Goal: Transaction & Acquisition: Subscribe to service/newsletter

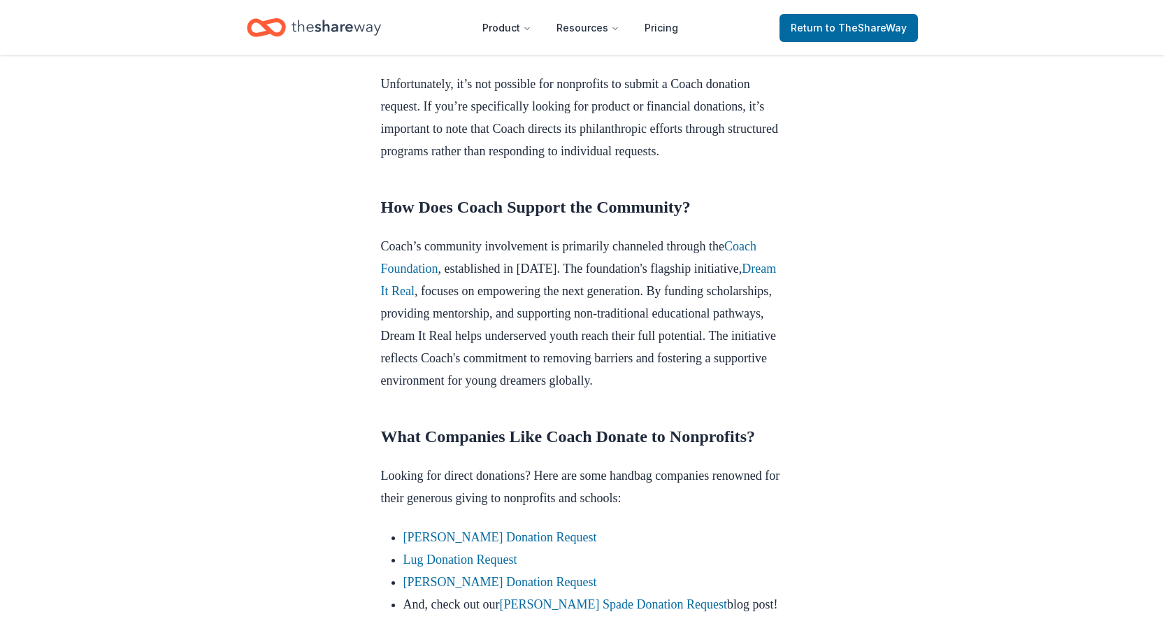
scroll to position [769, 0]
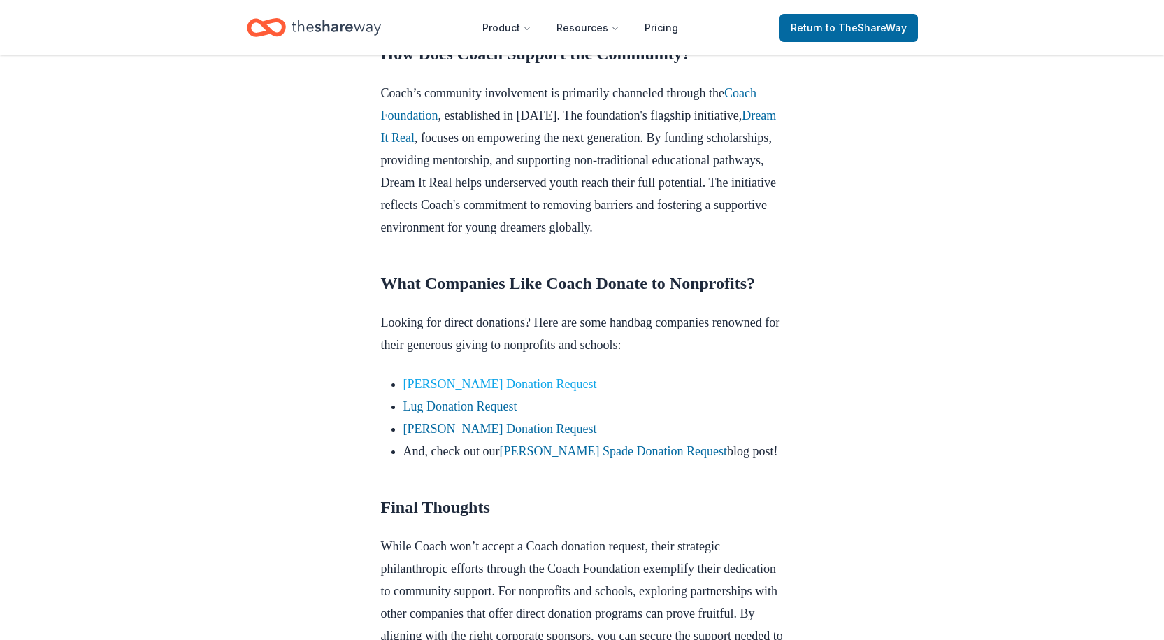
click at [461, 391] on link "Vera Bradley Donation Request" at bounding box center [500, 384] width 194 height 14
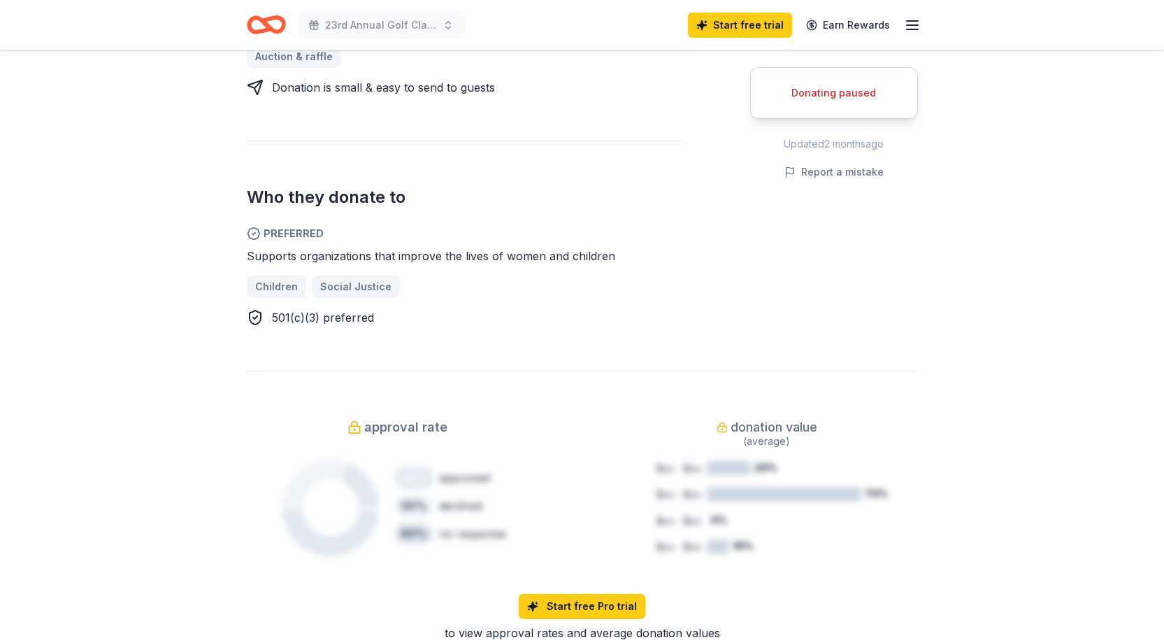
scroll to position [979, 0]
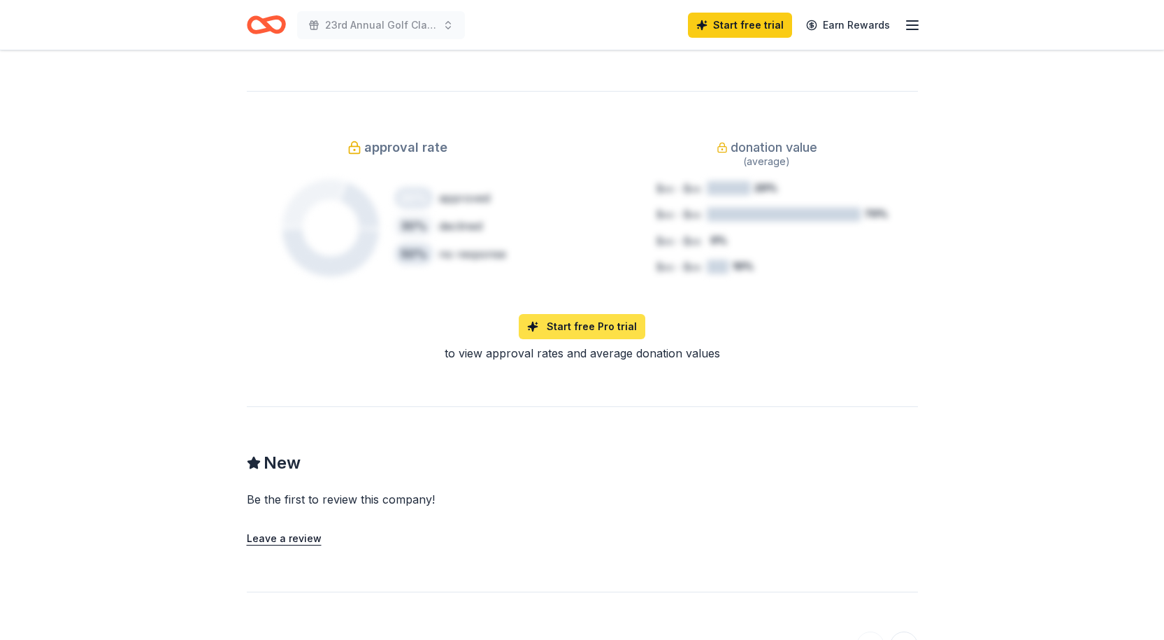
click at [541, 314] on link "Start free Pro trial" at bounding box center [582, 326] width 127 height 25
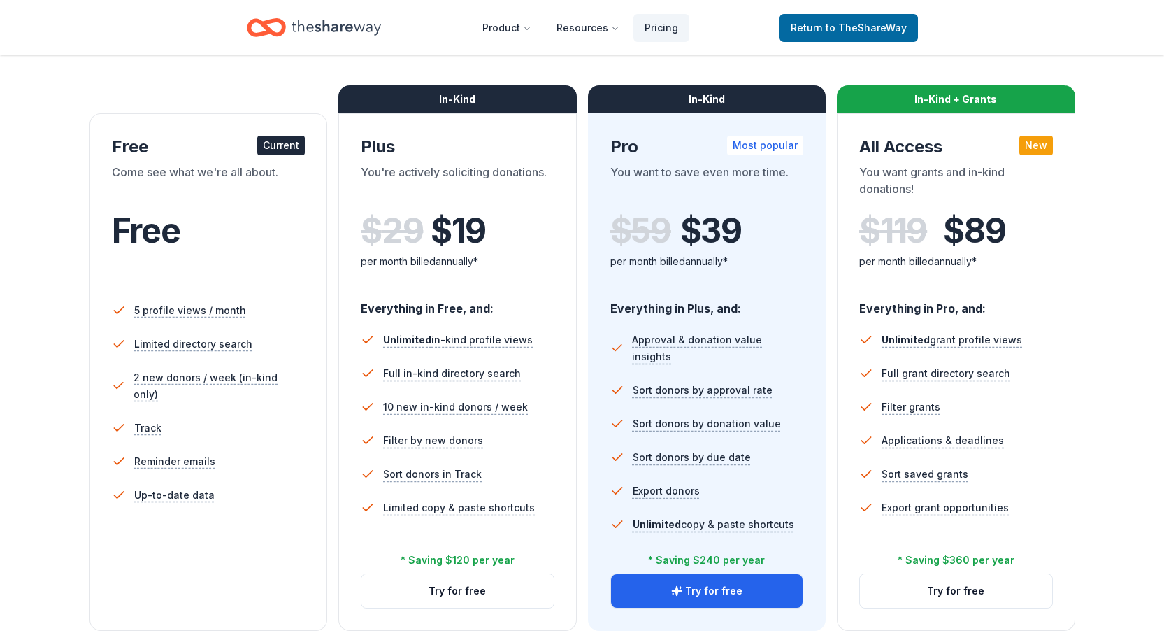
scroll to position [70, 0]
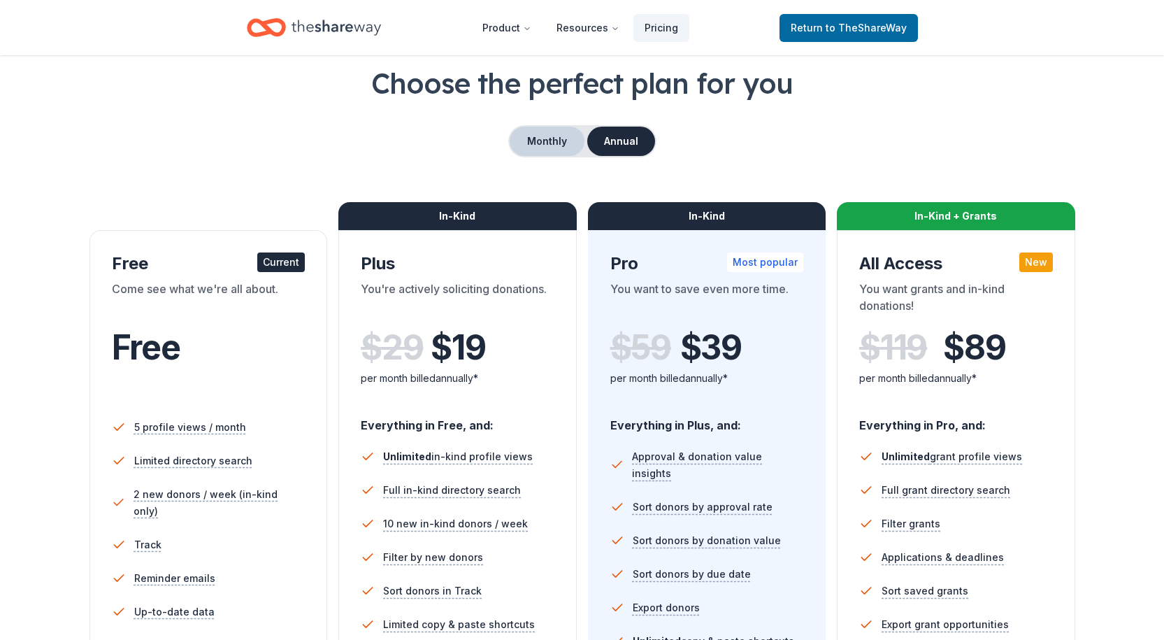
click at [536, 145] on button "Monthly" at bounding box center [547, 141] width 75 height 29
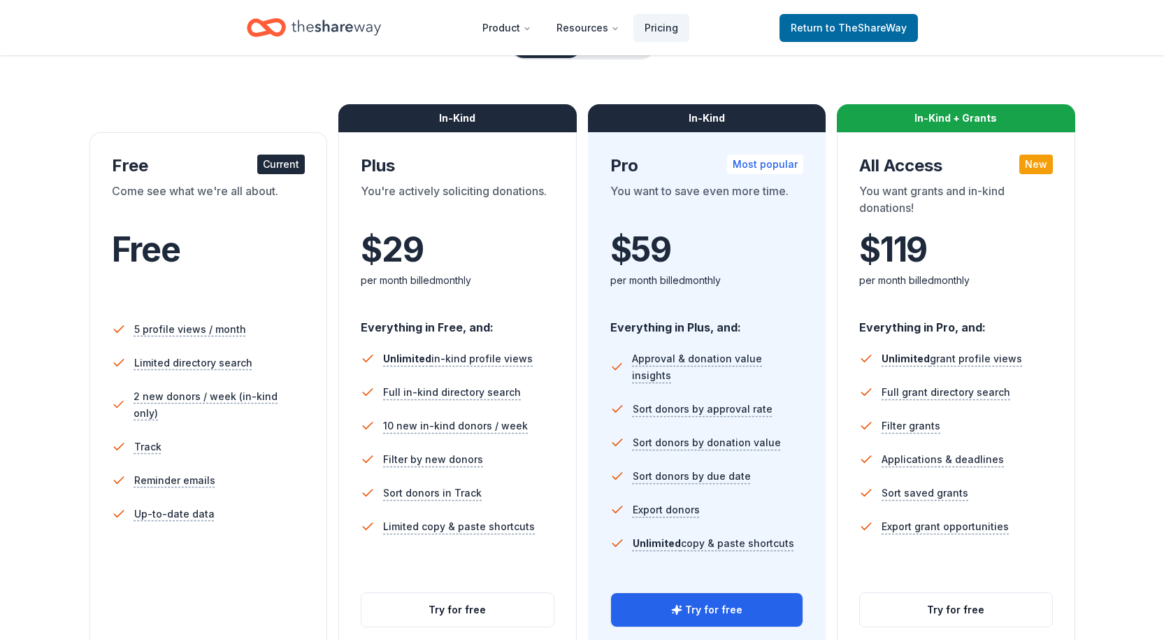
scroll to position [280, 0]
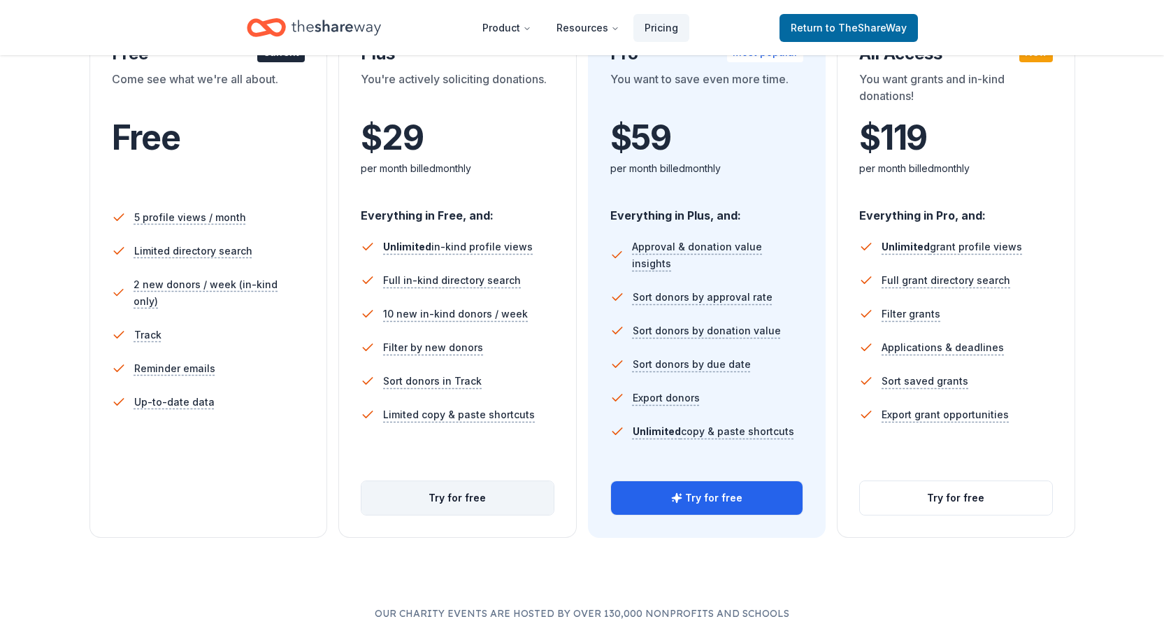
click at [445, 492] on button "Try for free" at bounding box center [457, 498] width 192 height 34
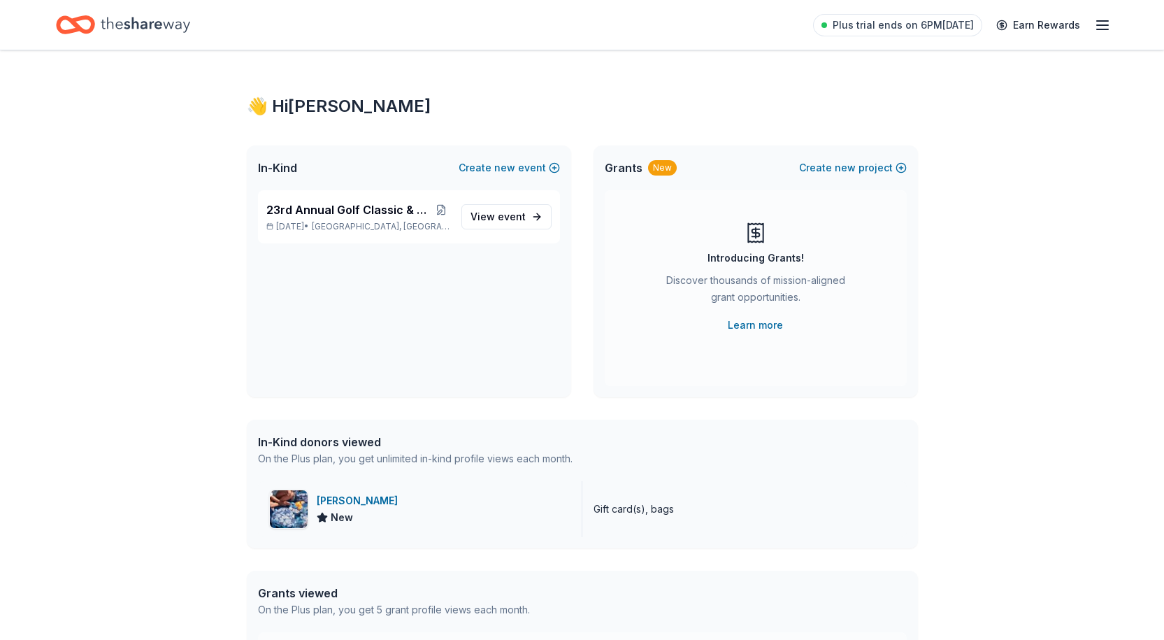
click at [354, 504] on div "Vera Bradley" at bounding box center [360, 500] width 87 height 17
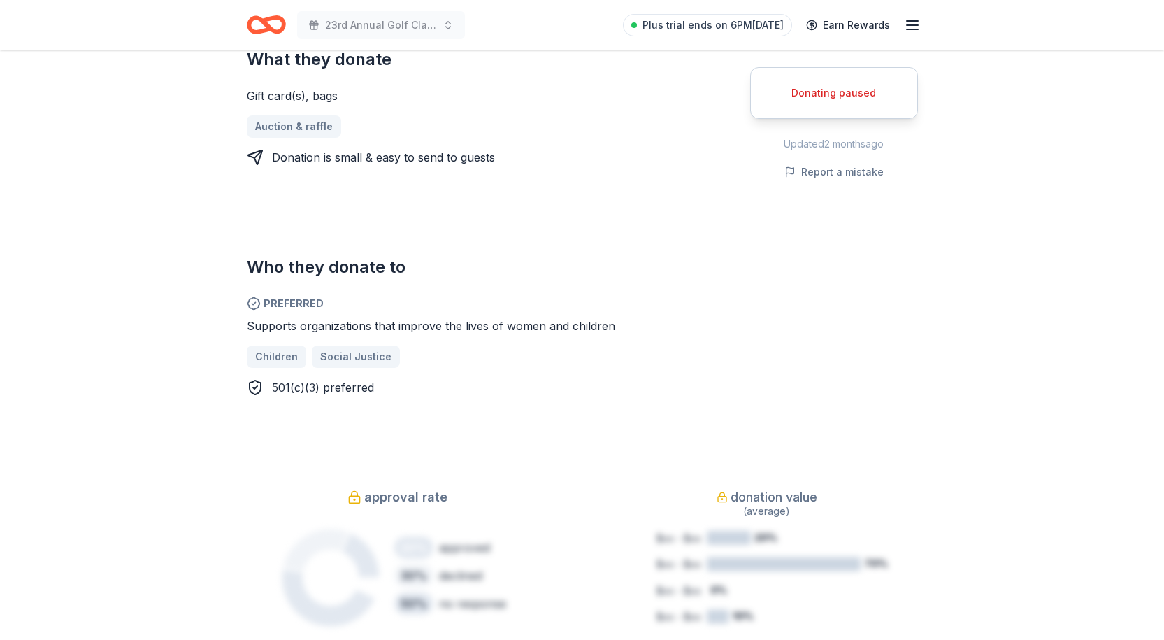
scroll to position [839, 0]
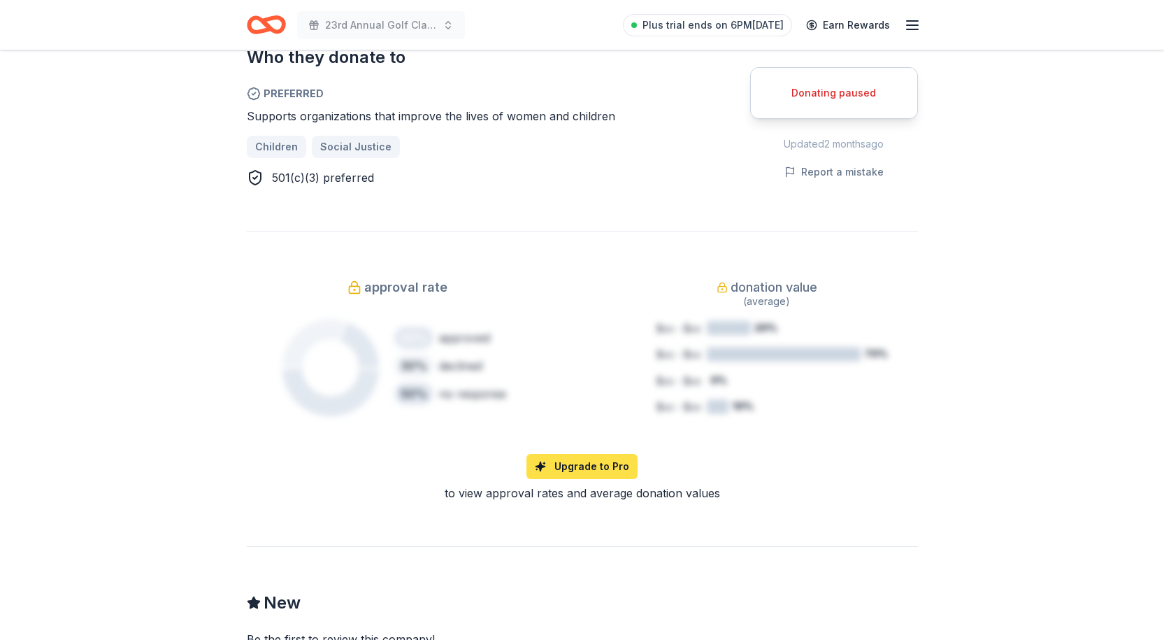
click at [603, 454] on link "Upgrade to Pro" at bounding box center [581, 466] width 111 height 25
click at [605, 454] on link "Upgrade to Pro" at bounding box center [581, 466] width 111 height 25
click at [556, 276] on div "approval rate 20 % approved 30 % declined 50 % no response donation value (aver…" at bounding box center [582, 356] width 671 height 161
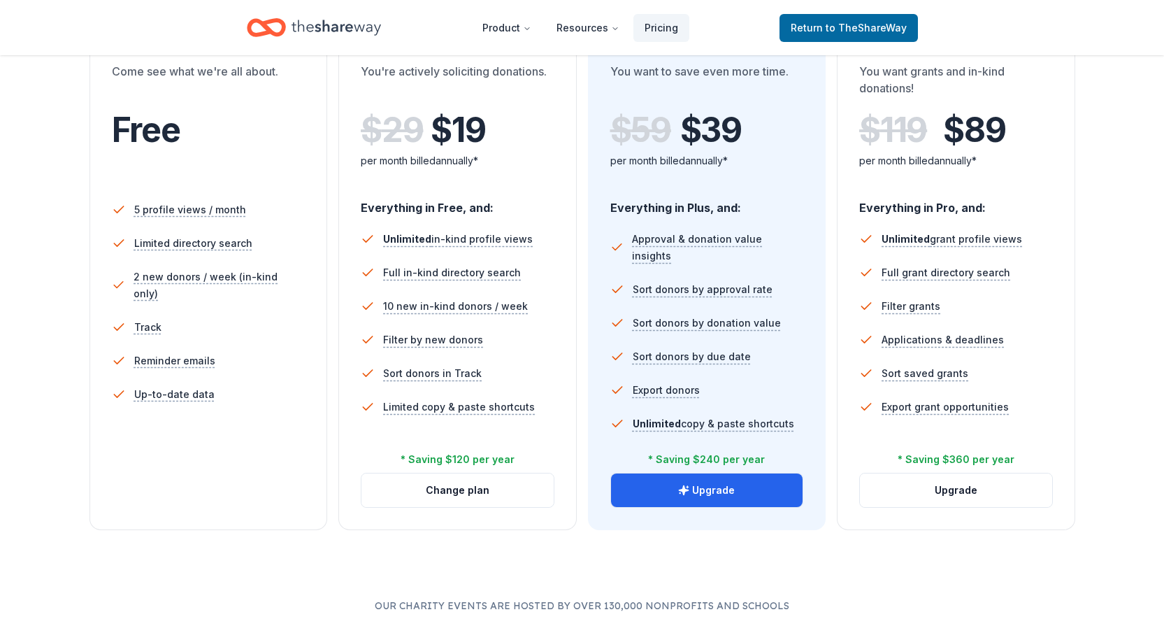
scroll to position [210, 0]
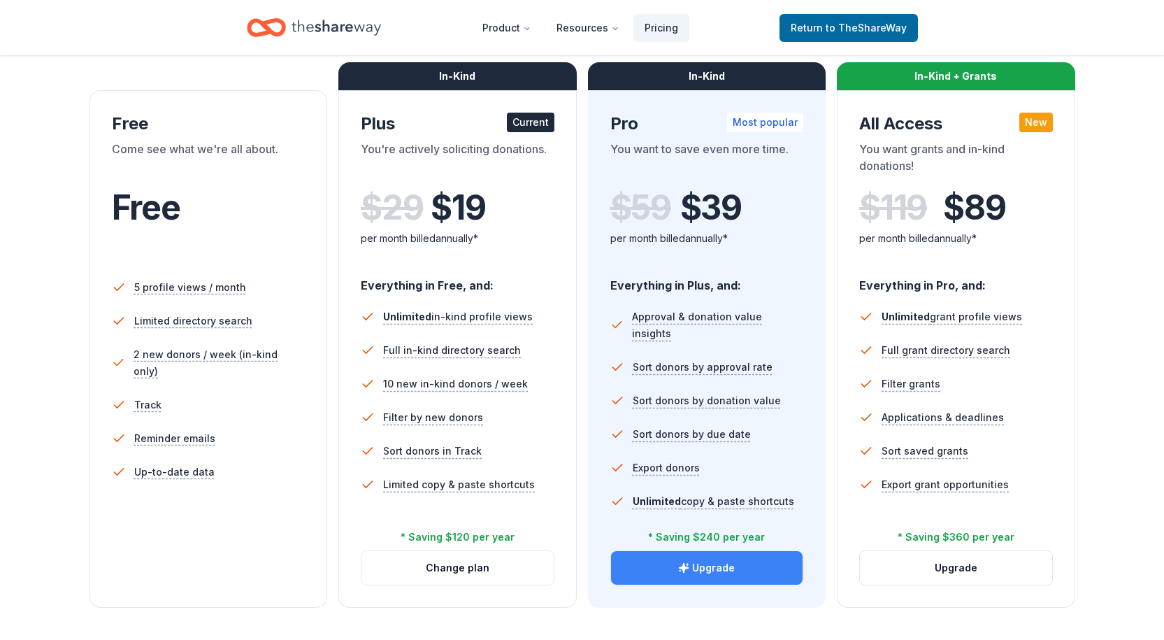
click at [650, 572] on button "Upgrade" at bounding box center [707, 568] width 192 height 34
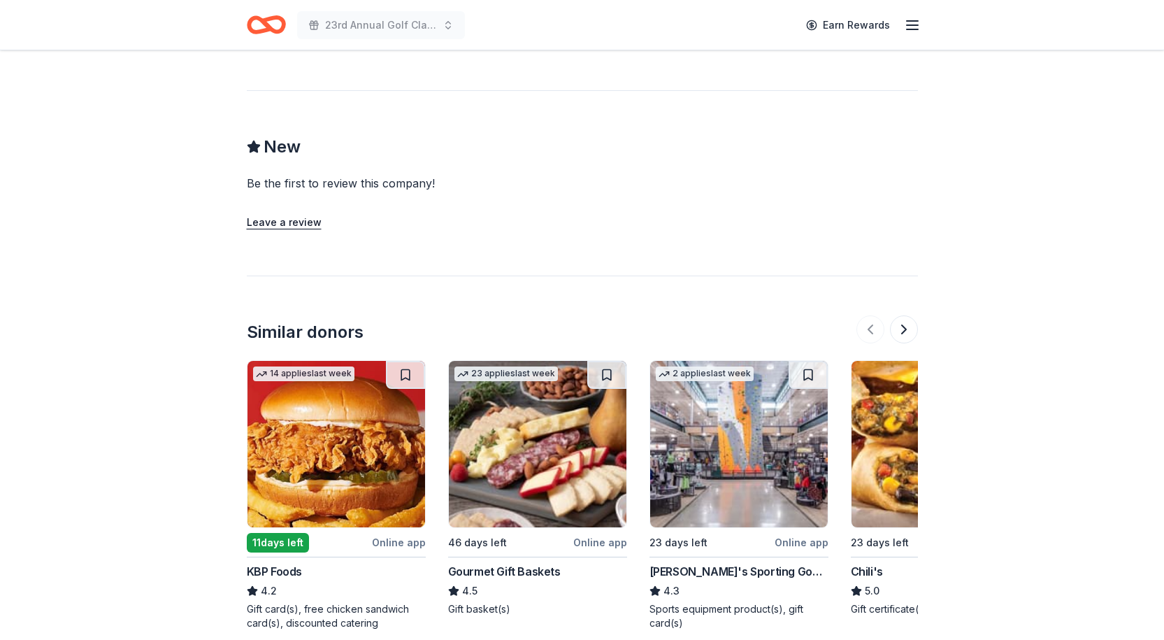
scroll to position [1398, 0]
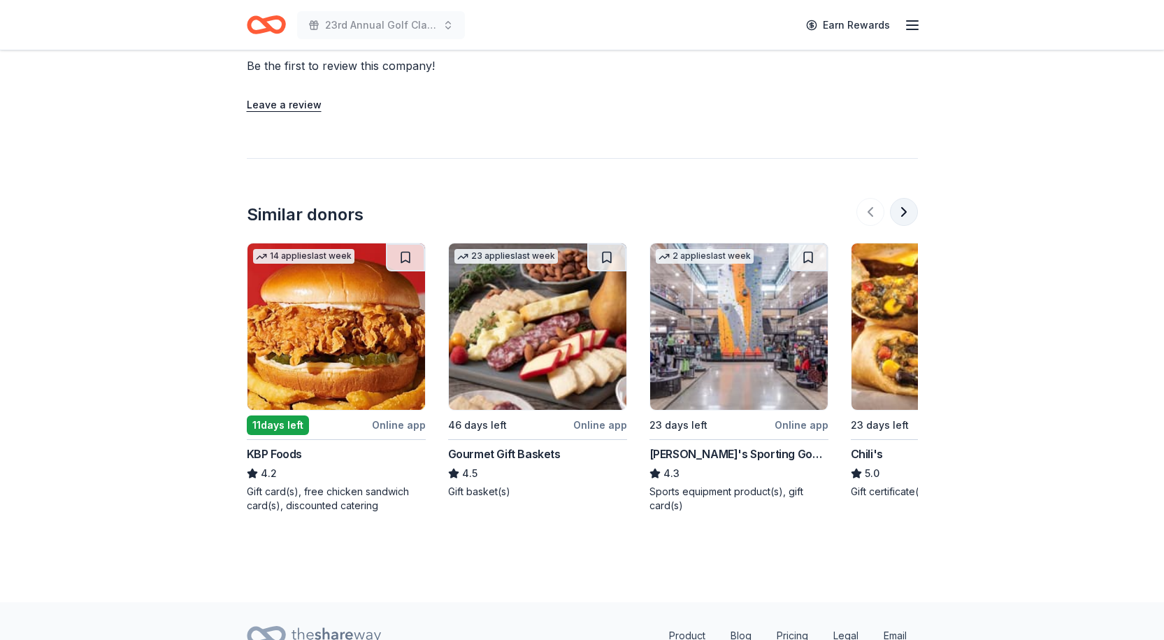
click at [904, 198] on button at bounding box center [904, 212] width 28 height 28
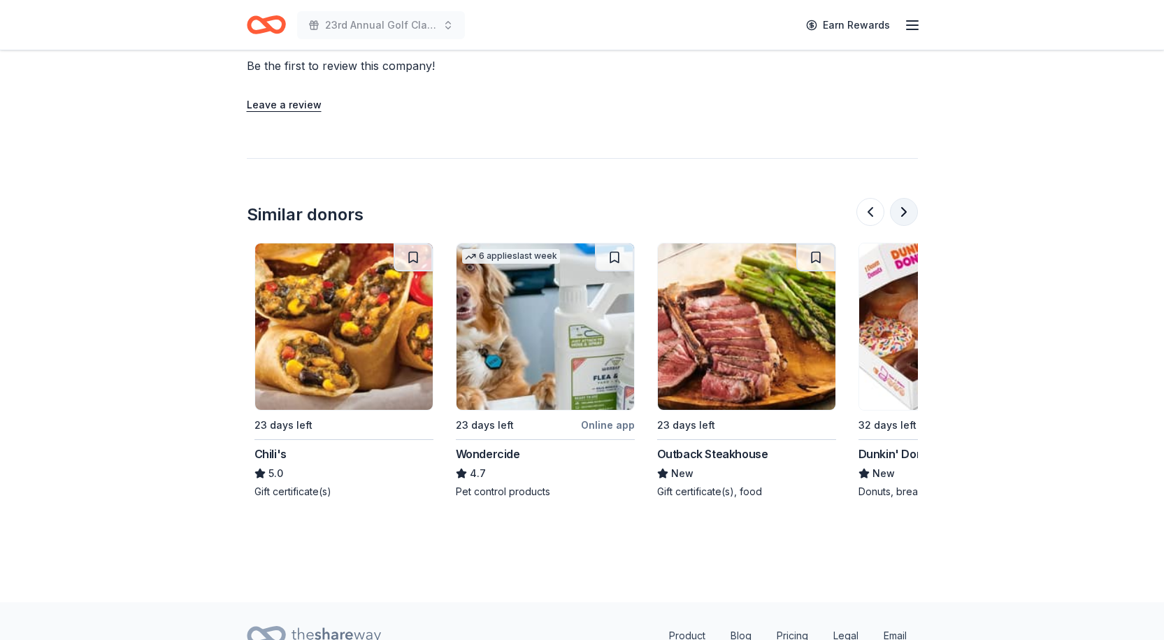
scroll to position [0, 604]
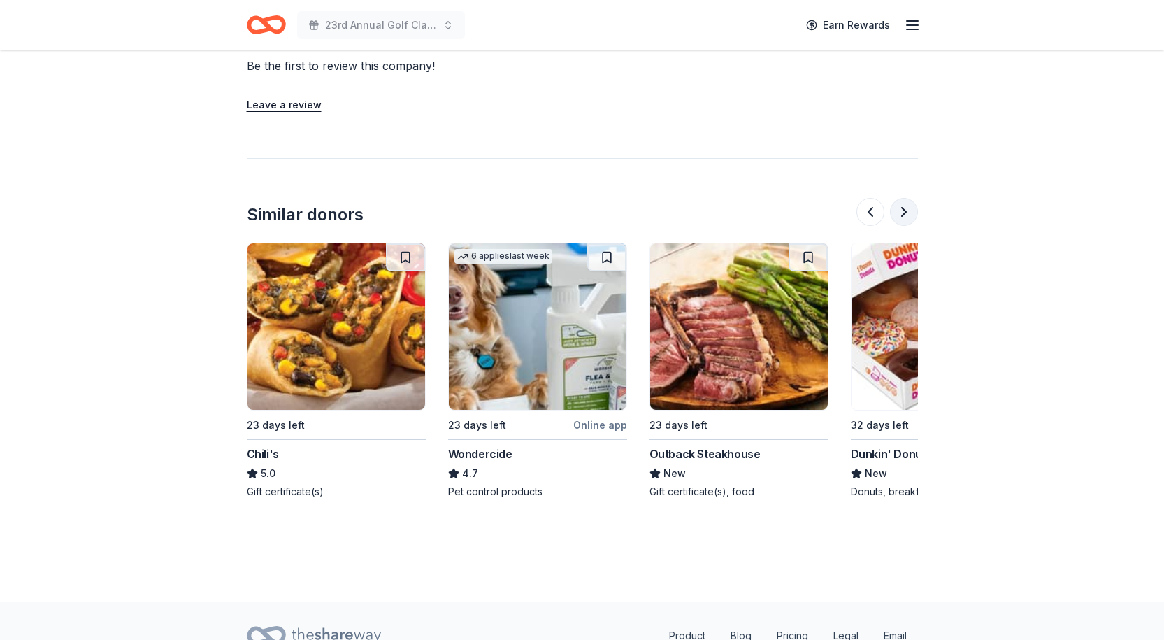
click at [904, 198] on button at bounding box center [904, 212] width 28 height 28
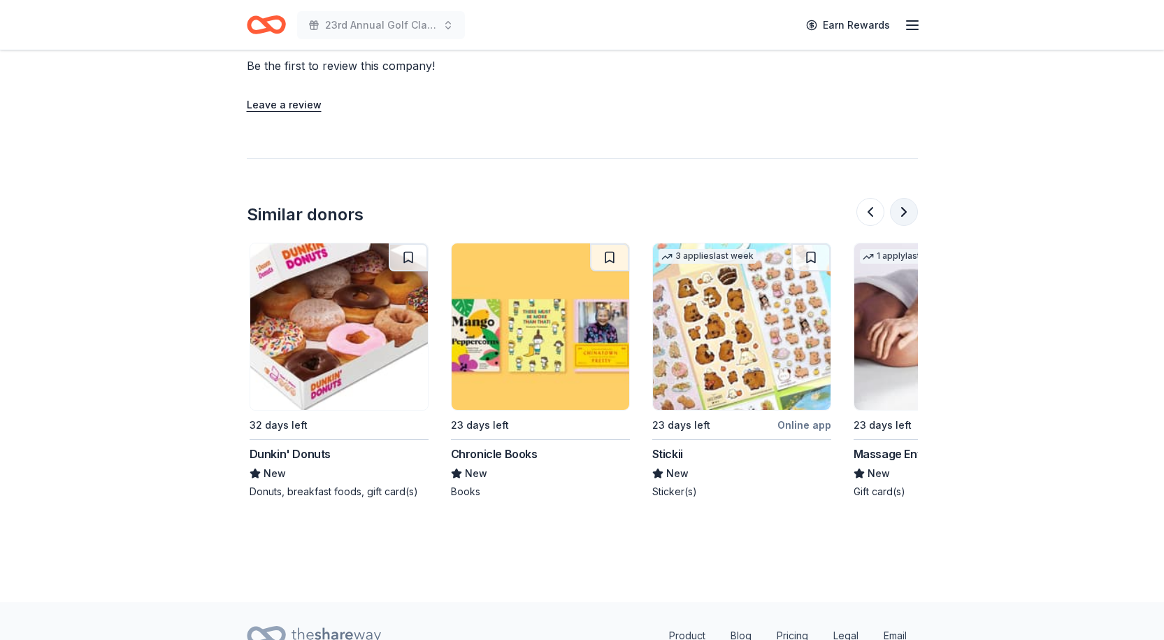
scroll to position [0, 1208]
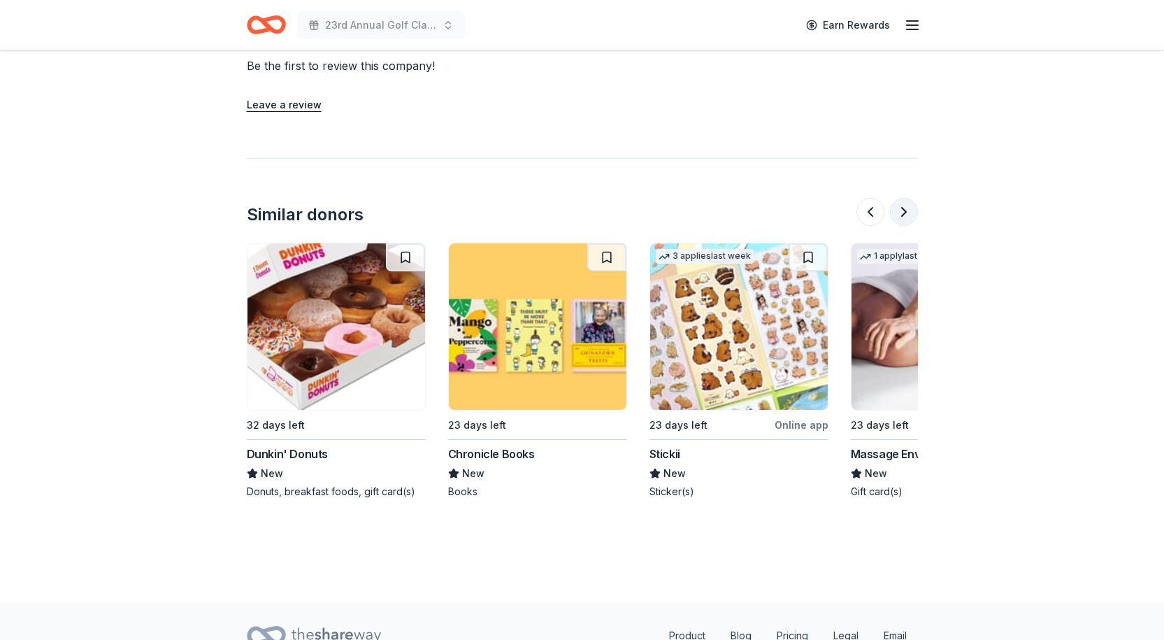
click at [899, 202] on button at bounding box center [904, 212] width 28 height 28
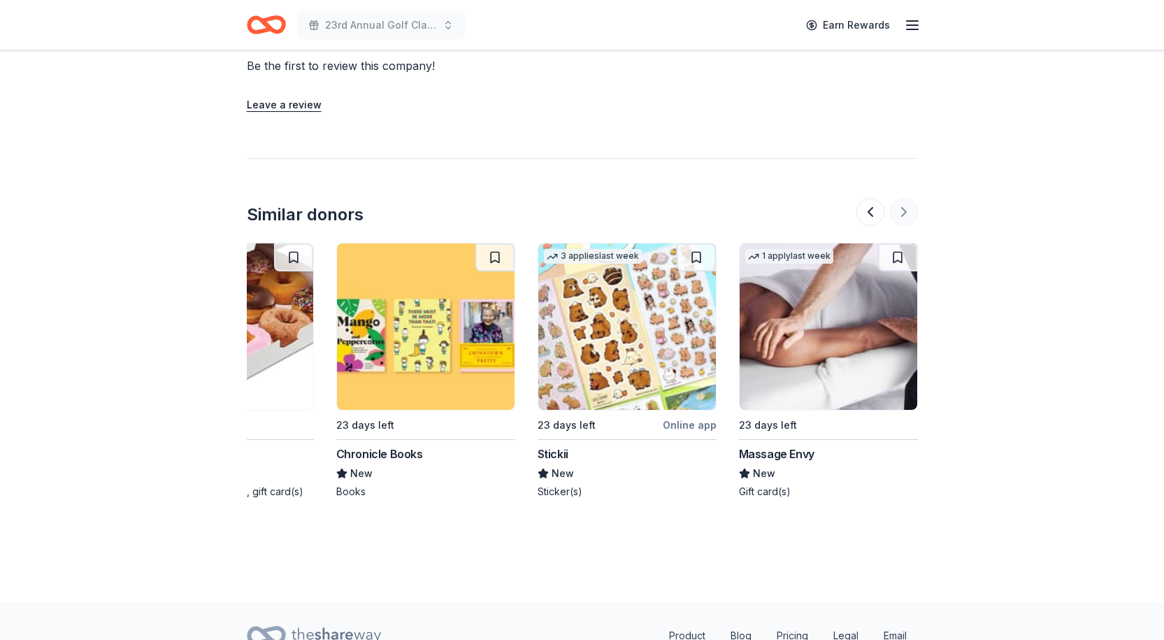
click at [899, 202] on div at bounding box center [887, 212] width 62 height 28
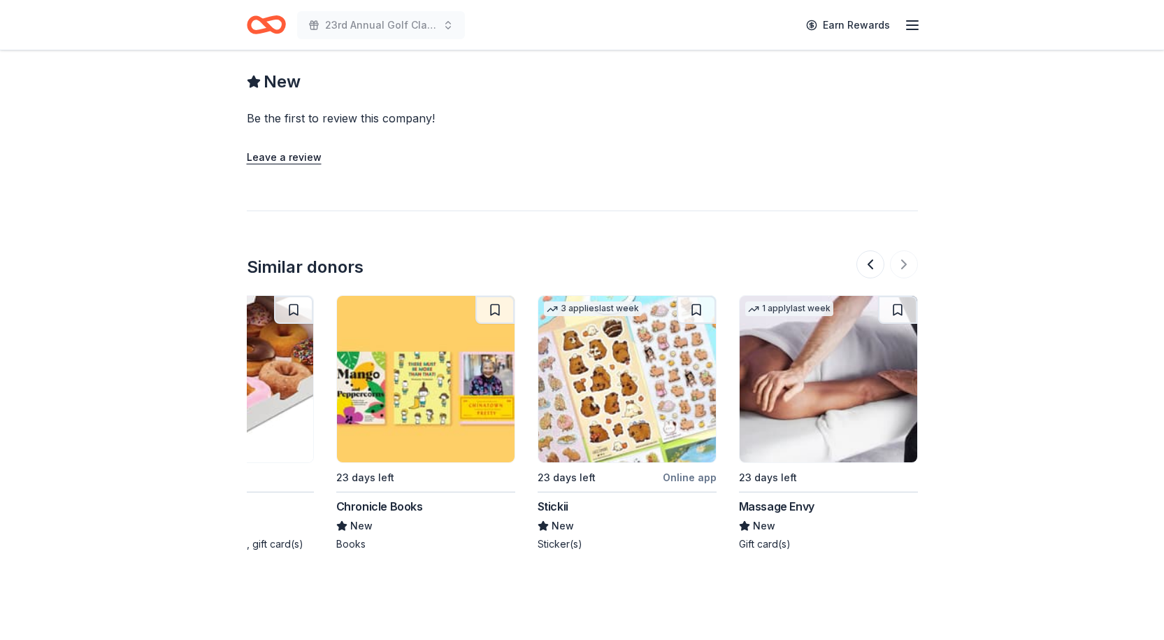
scroll to position [1258, 0]
